Goal: Transaction & Acquisition: Purchase product/service

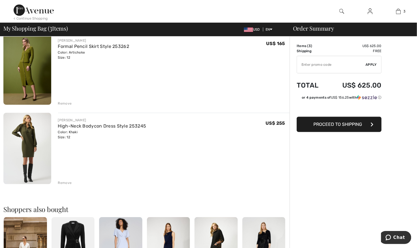
scroll to position [132, 0]
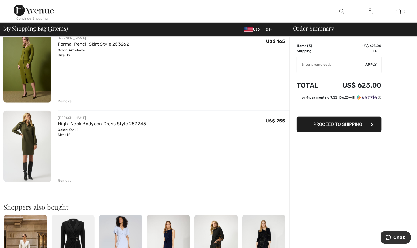
click at [31, 150] on img at bounding box center [27, 145] width 48 height 71
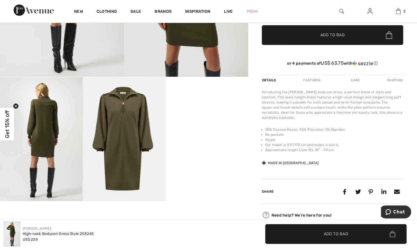
scroll to position [144, 0]
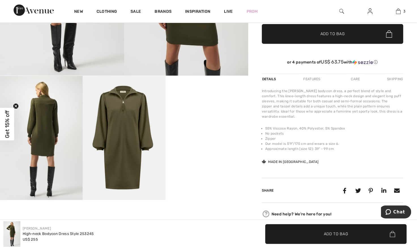
click at [206, 117] on video "Your browser does not support the video tag." at bounding box center [207, 96] width 83 height 41
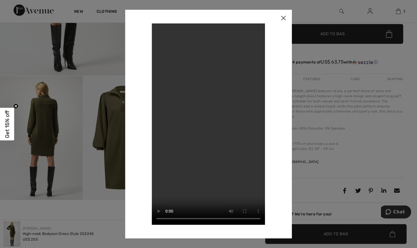
click at [287, 18] on img at bounding box center [283, 19] width 17 height 18
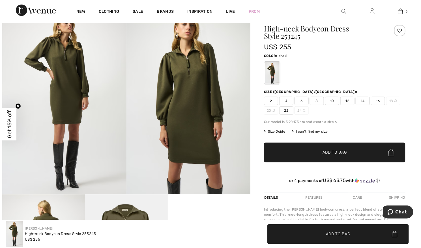
scroll to position [25, 0]
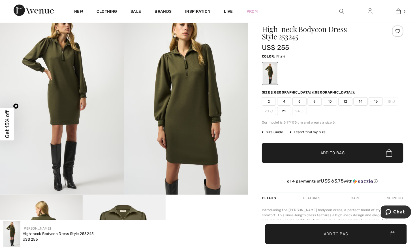
click at [183, 126] on img at bounding box center [186, 101] width 124 height 186
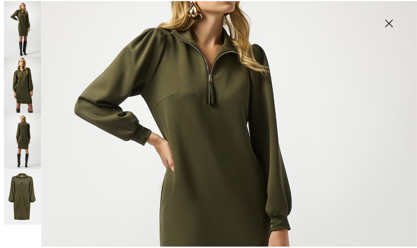
scroll to position [73, 0]
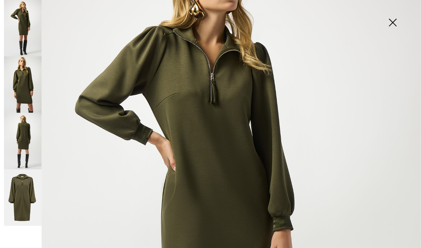
click at [397, 20] on img at bounding box center [393, 22] width 28 height 29
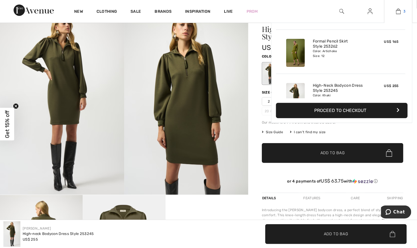
scroll to position [61, 0]
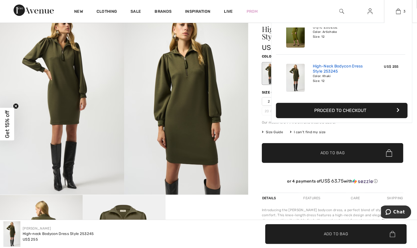
click at [318, 71] on link "High-Neck Bodycon Dress Style 253245" at bounding box center [341, 69] width 56 height 10
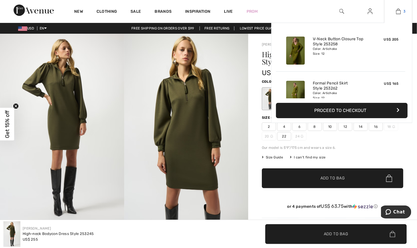
click at [399, 14] on img at bounding box center [398, 11] width 5 height 7
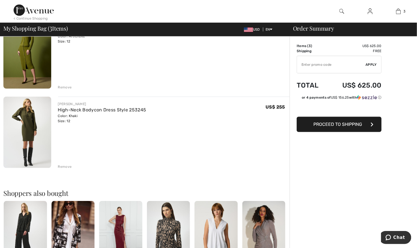
scroll to position [152, 0]
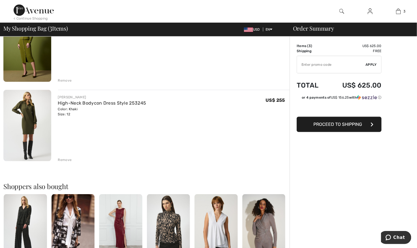
click at [62, 160] on div "Remove" at bounding box center [65, 159] width 14 height 5
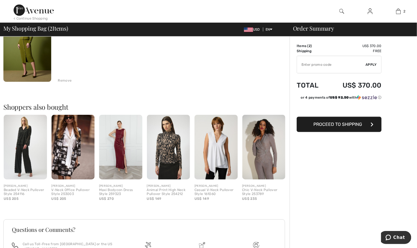
click at [172, 153] on img at bounding box center [168, 147] width 43 height 65
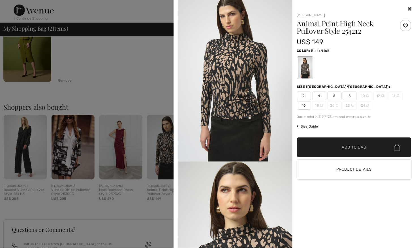
scroll to position [0, 0]
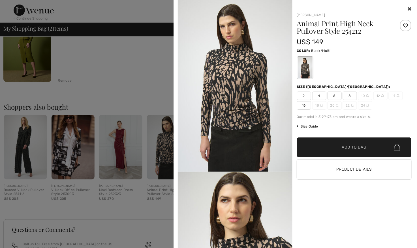
click at [409, 7] on icon at bounding box center [409, 9] width 3 height 5
